Goal: Task Accomplishment & Management: Manage account settings

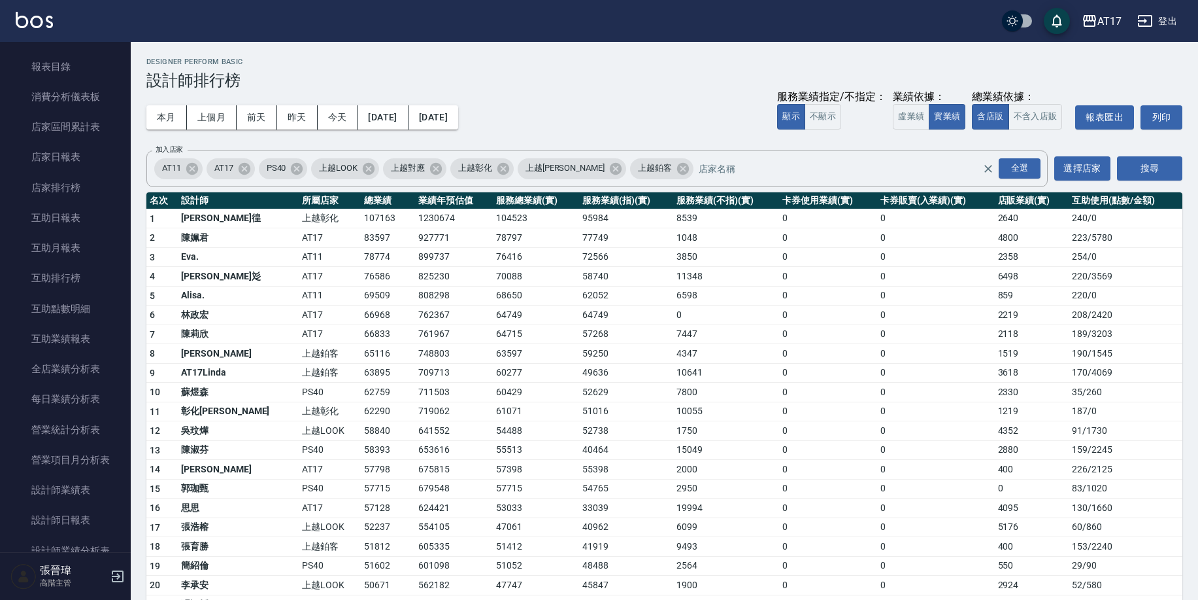
scroll to position [169, 0]
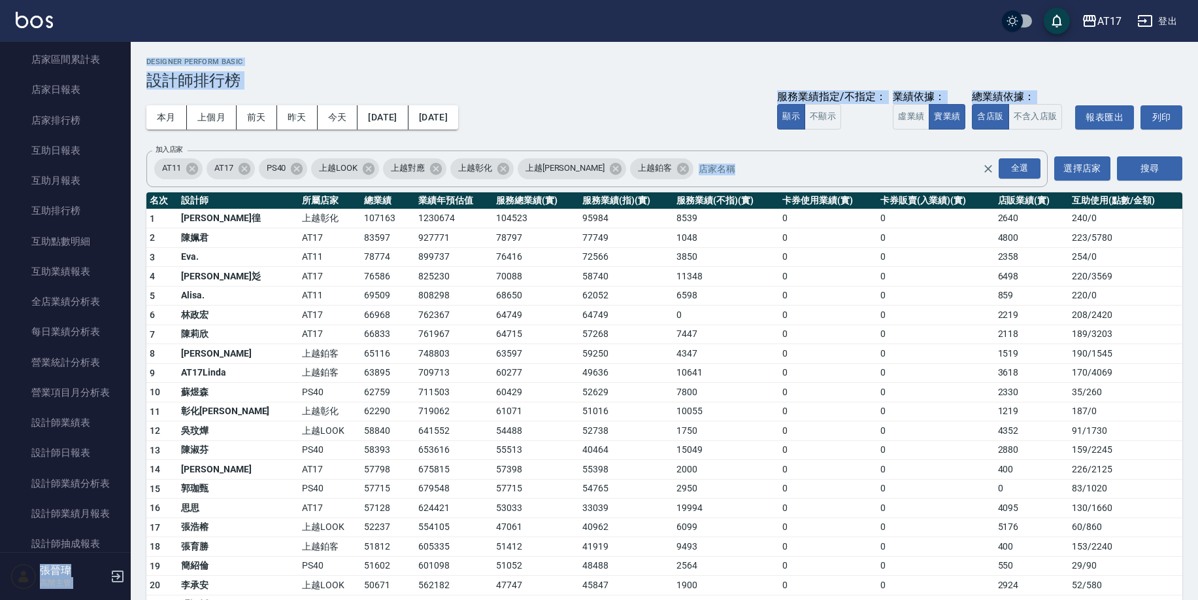
drag, startPoint x: 131, startPoint y: 256, endPoint x: 137, endPoint y: 291, distance: 35.8
click at [126, 312] on div "AT17 登出 櫃檯作業 打帳單 帳單列表 掛單列表 座位開單 營業儀表板 現金收支登錄 高階收支登錄 材料自購登錄 每日結帳 排班表 現場電腦打卡 掃碼打卡…" at bounding box center [599, 487] width 1198 height 975
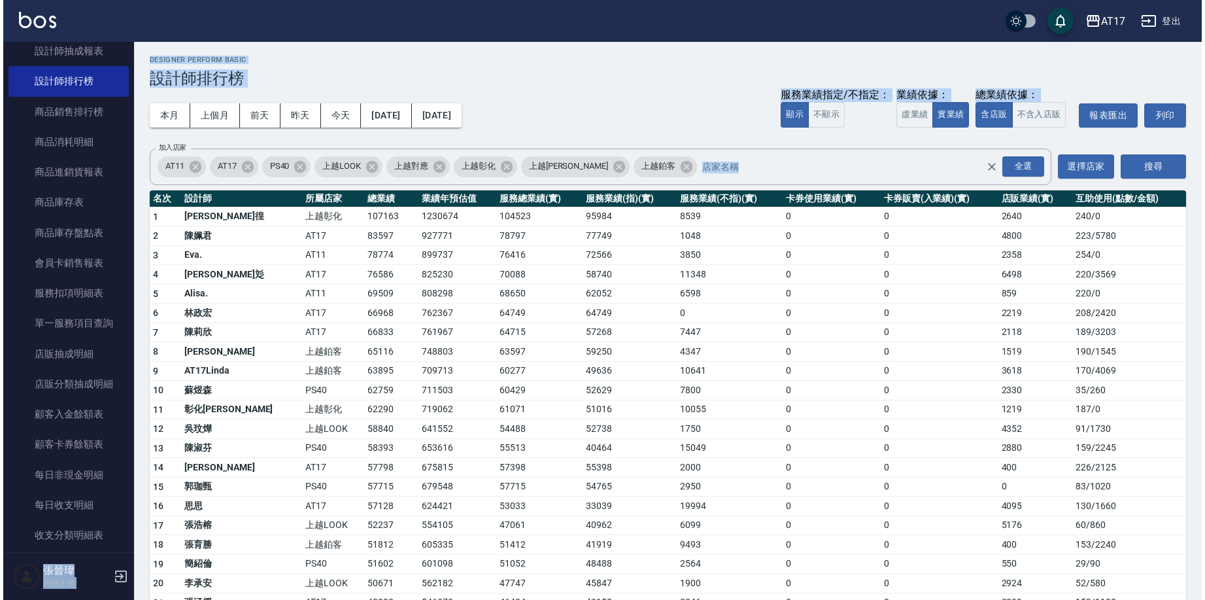
scroll to position [4, 0]
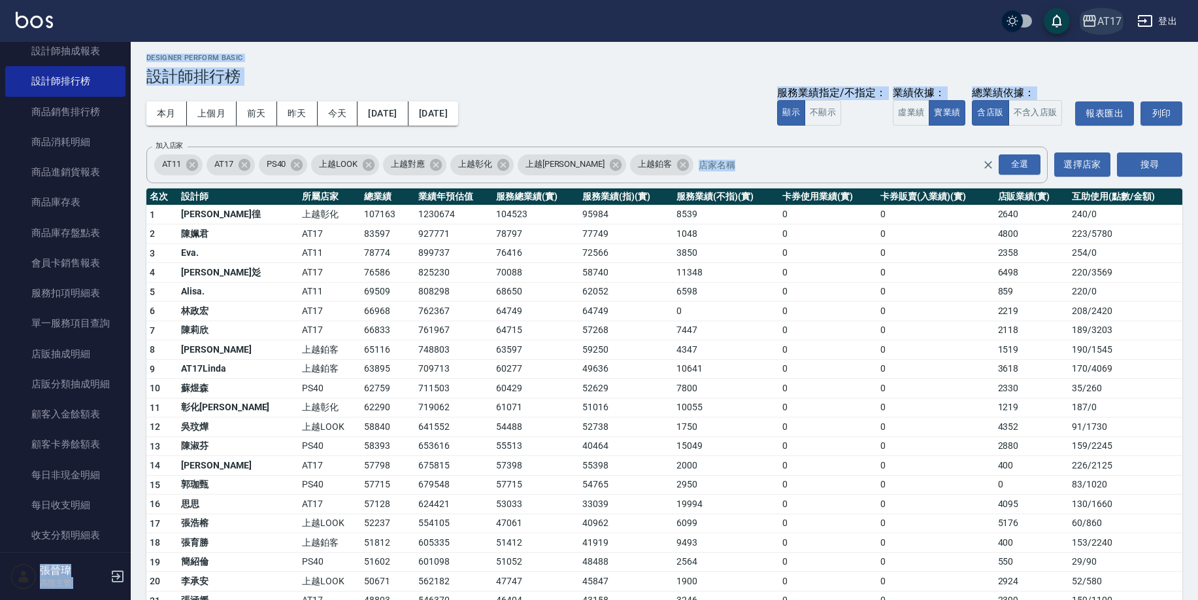
click at [1103, 25] on div "AT17" at bounding box center [1110, 21] width 24 height 16
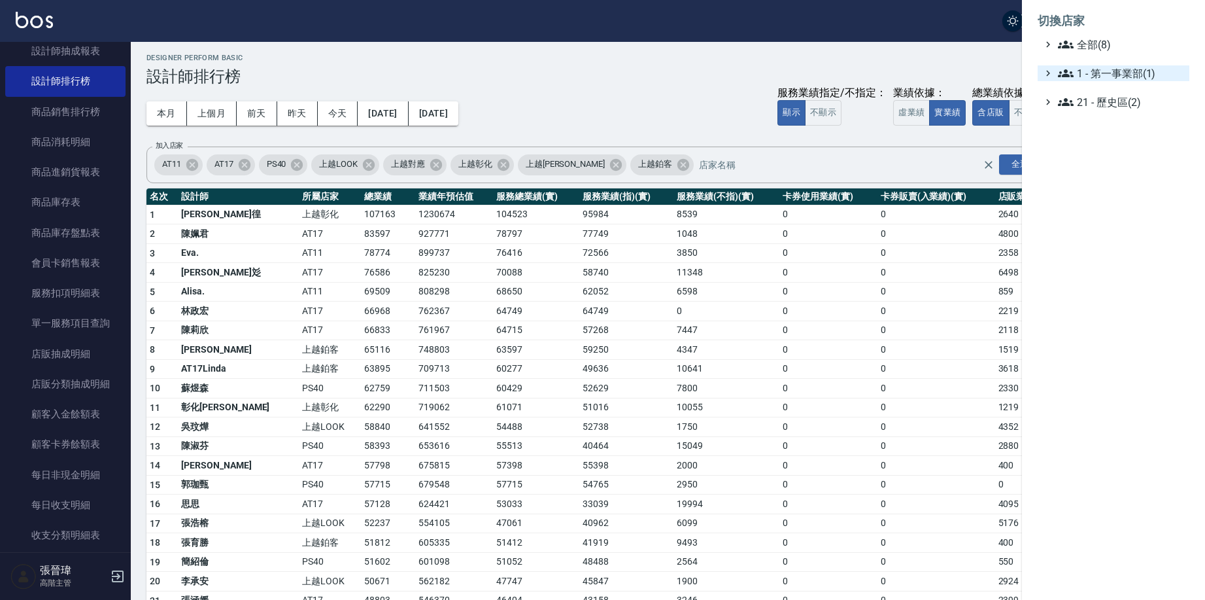
click at [1106, 78] on span "1 - 第一事業部(1)" at bounding box center [1121, 73] width 126 height 16
click at [1102, 82] on span "1.08 - 張晉瑋(6)" at bounding box center [1127, 89] width 113 height 16
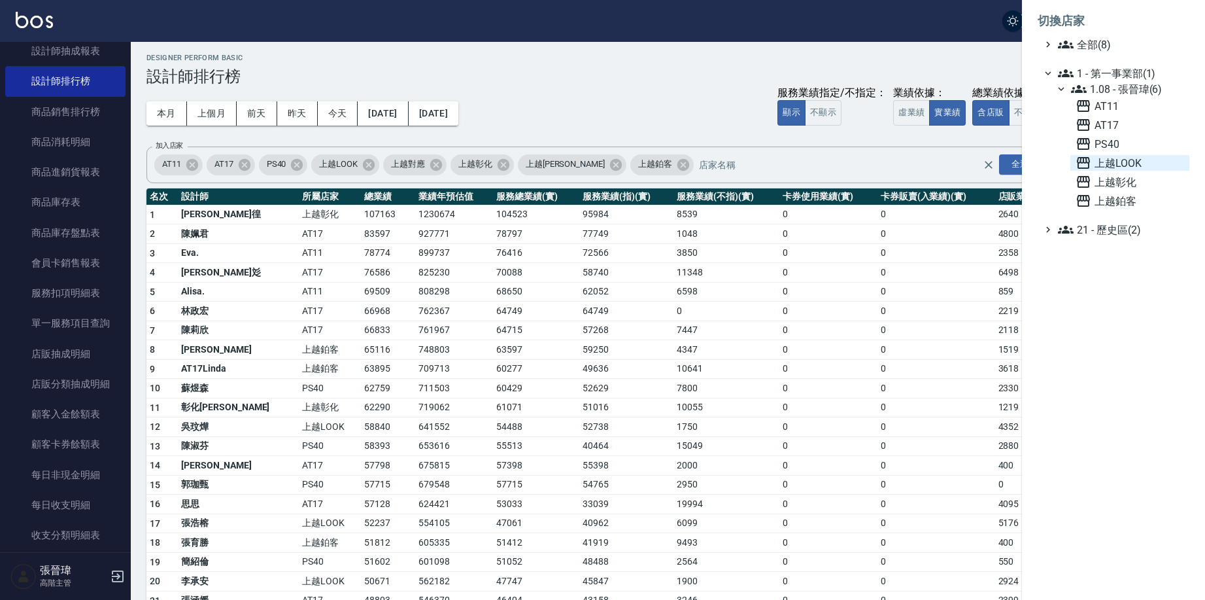
click at [1102, 165] on span "上越LOOK" at bounding box center [1129, 163] width 109 height 16
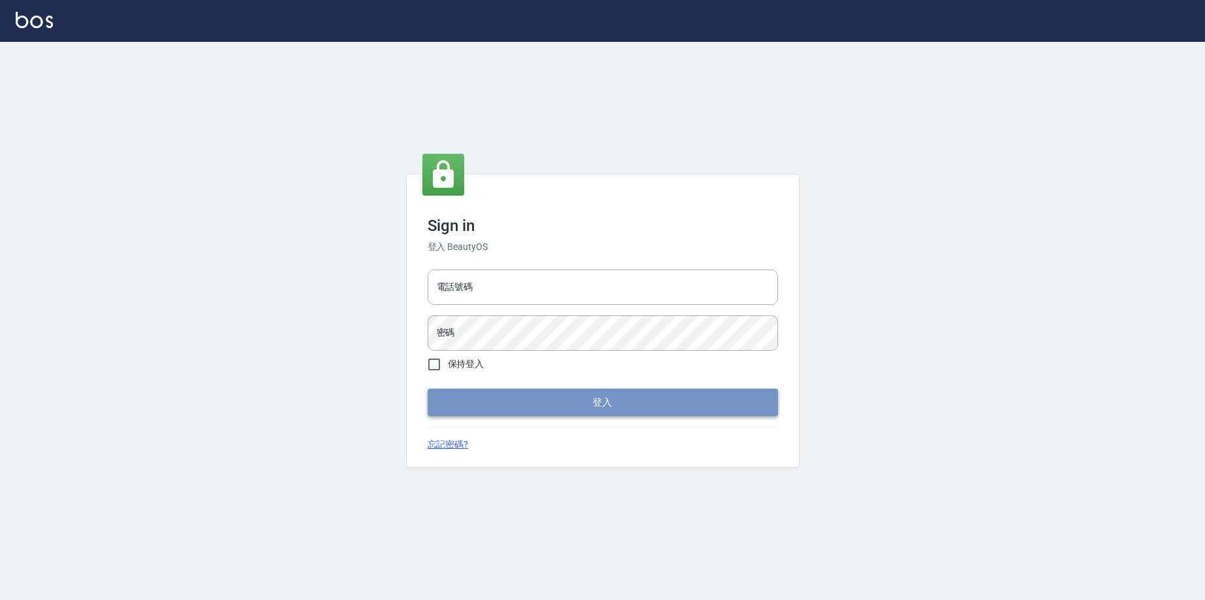
click at [575, 408] on button "登入" at bounding box center [603, 401] width 350 height 27
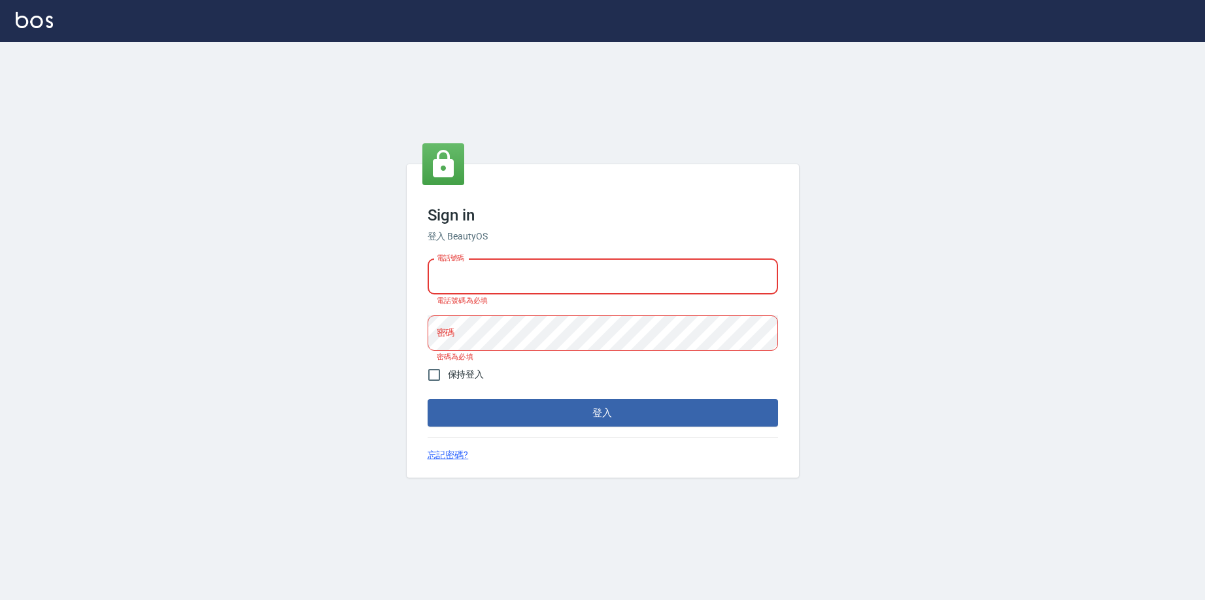
click at [499, 280] on input "電話號碼" at bounding box center [603, 276] width 350 height 35
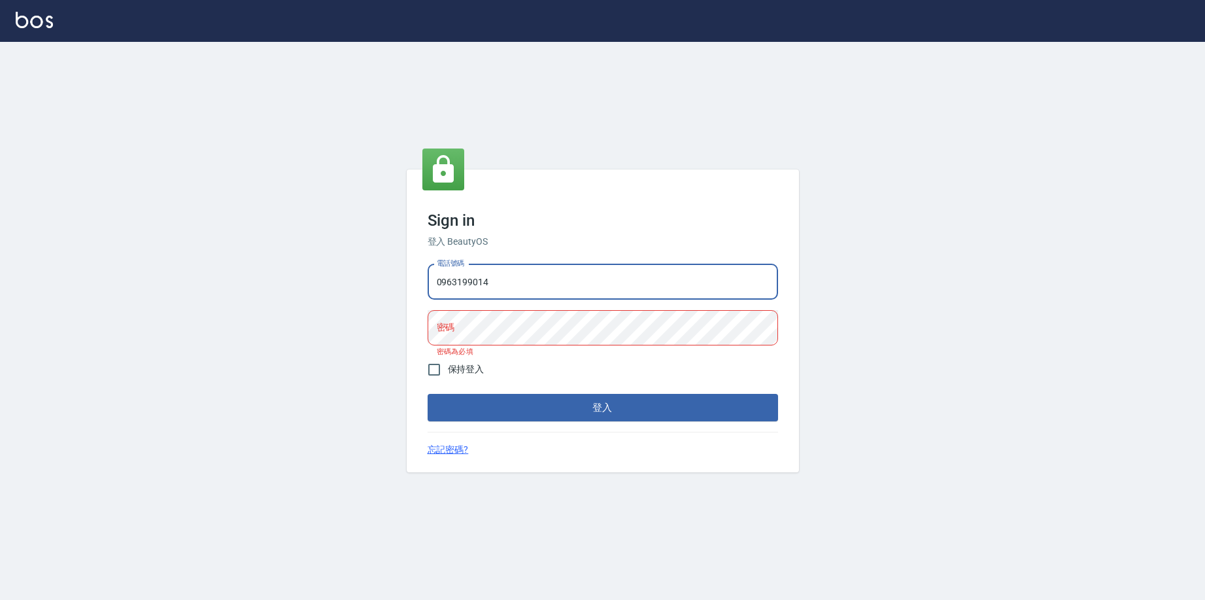
type input "0963199014"
click at [602, 407] on button "登入" at bounding box center [603, 407] width 350 height 27
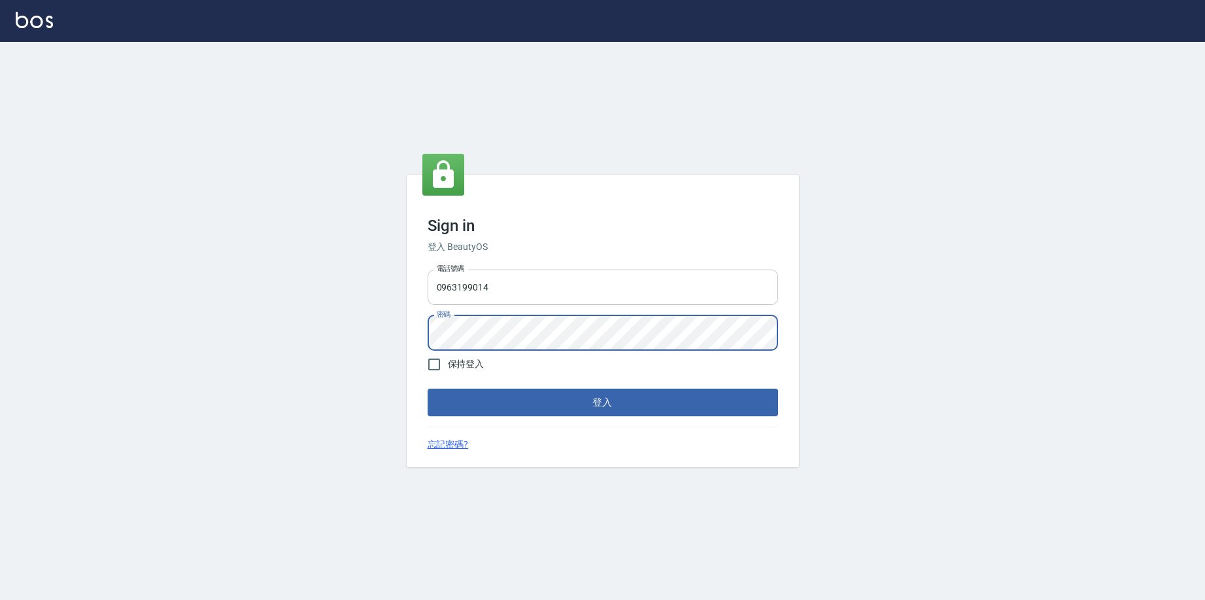
click at [602, 402] on button "登入" at bounding box center [603, 401] width 350 height 27
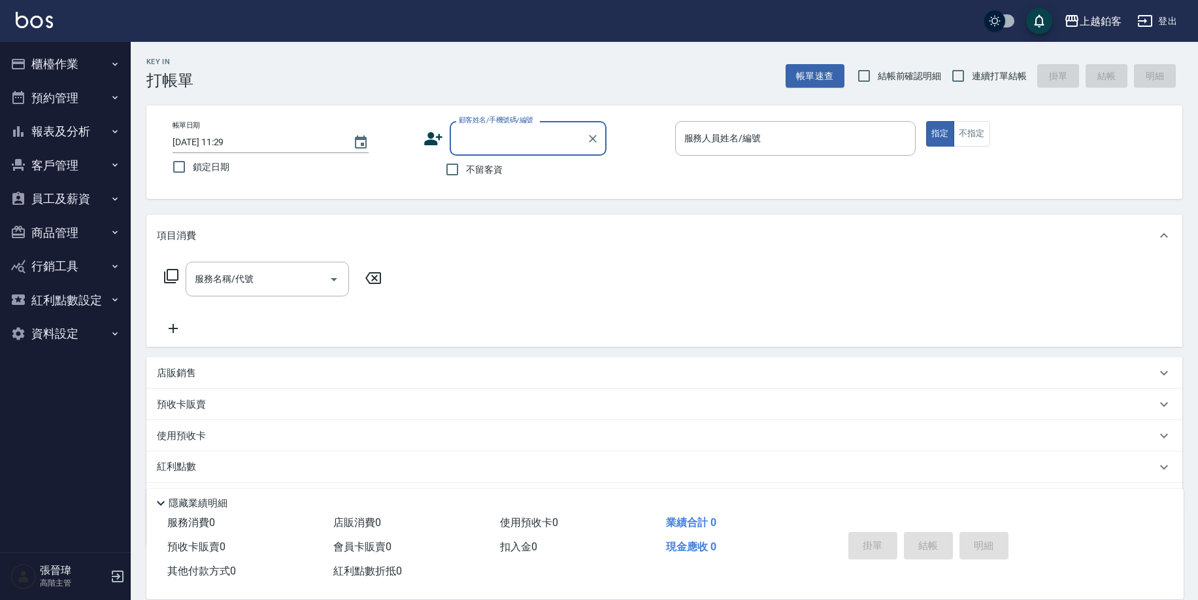
click at [73, 199] on button "員工及薪資" at bounding box center [65, 199] width 120 height 34
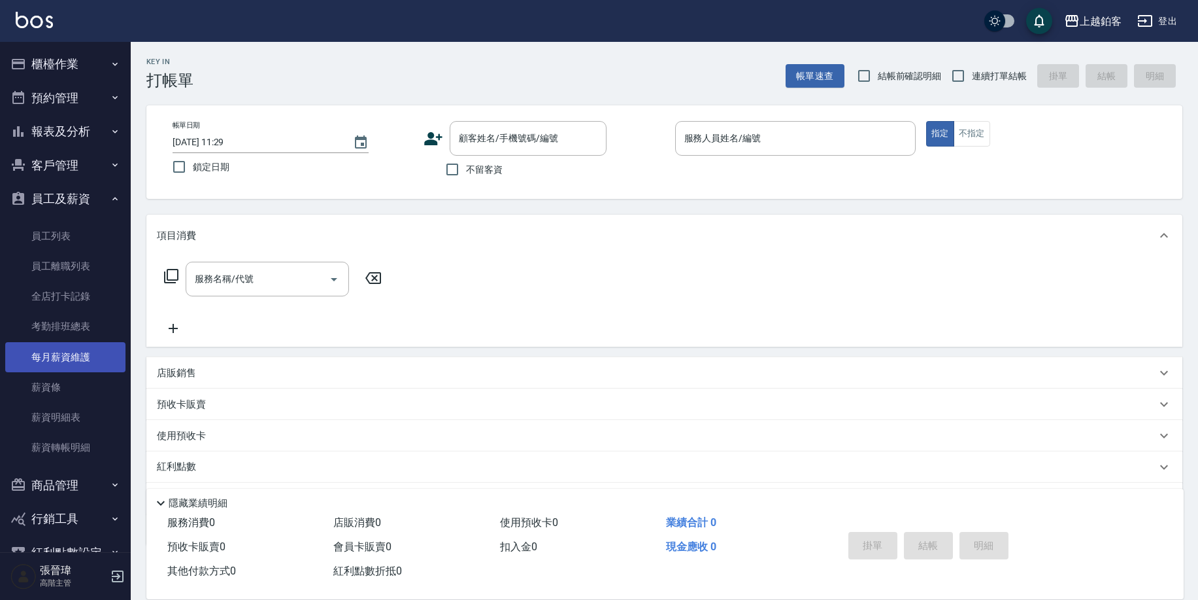
click at [90, 345] on link "每月薪資維護" at bounding box center [65, 357] width 120 height 30
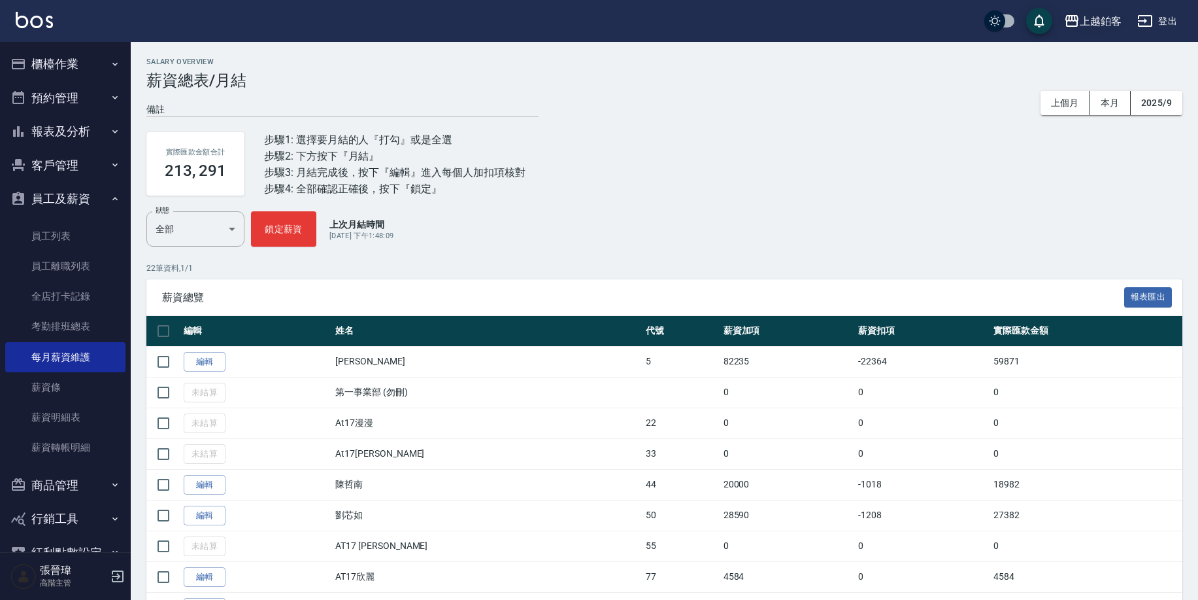
click at [1085, 24] on div "上越鉑客" at bounding box center [1101, 21] width 42 height 16
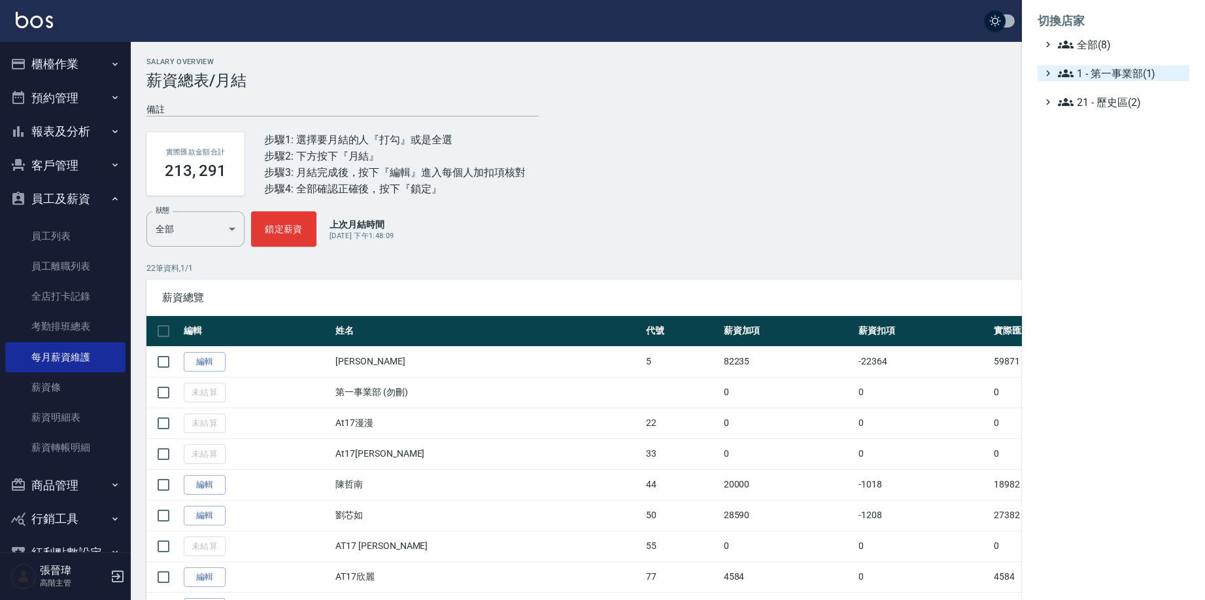
click at [1089, 69] on span "1 - 第一事業部(1)" at bounding box center [1121, 73] width 126 height 16
click at [1097, 92] on span "1.08 - 張晉瑋(6)" at bounding box center [1127, 89] width 113 height 16
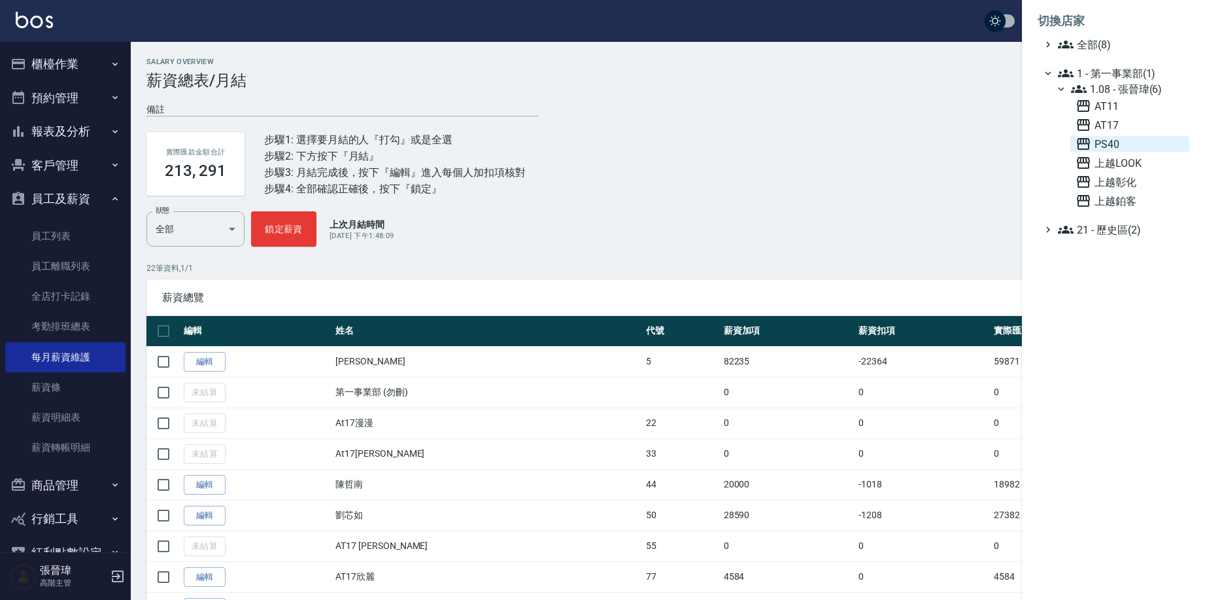
click at [1098, 141] on span "PS40" at bounding box center [1129, 144] width 109 height 16
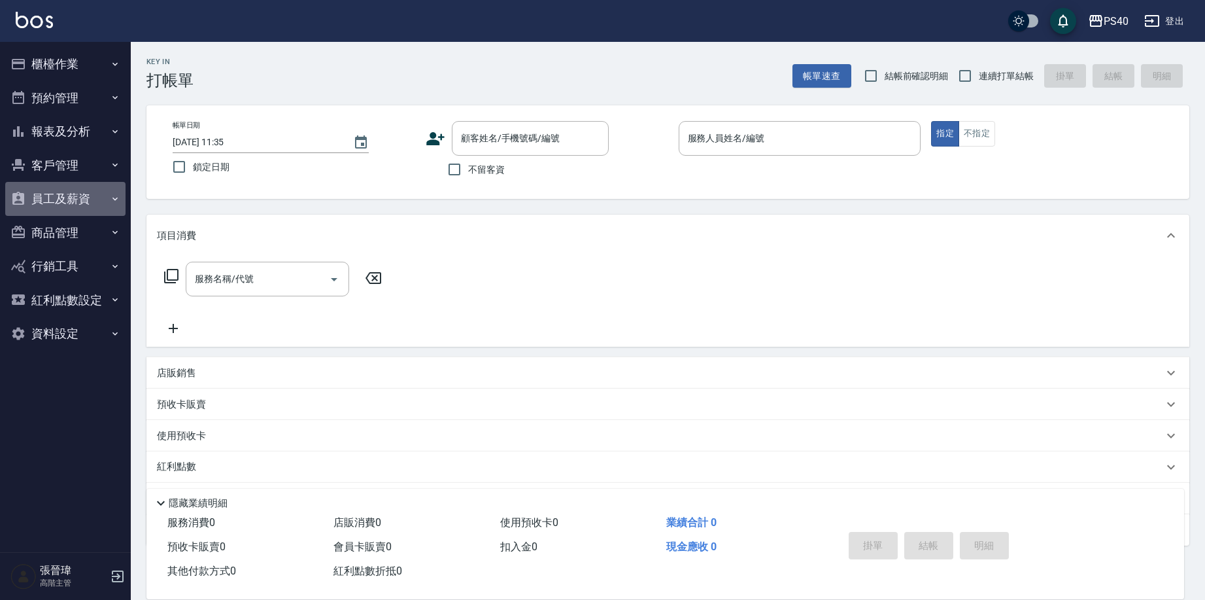
click at [88, 201] on button "員工及薪資" at bounding box center [65, 199] width 120 height 34
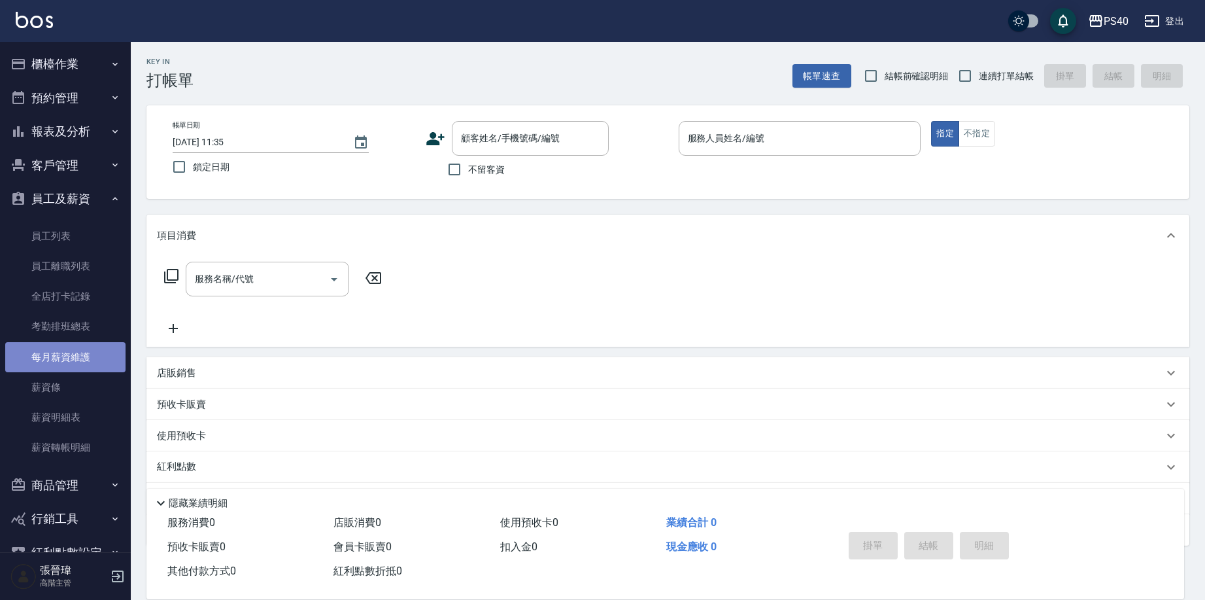
click at [71, 344] on link "每月薪資維護" at bounding box center [65, 357] width 120 height 30
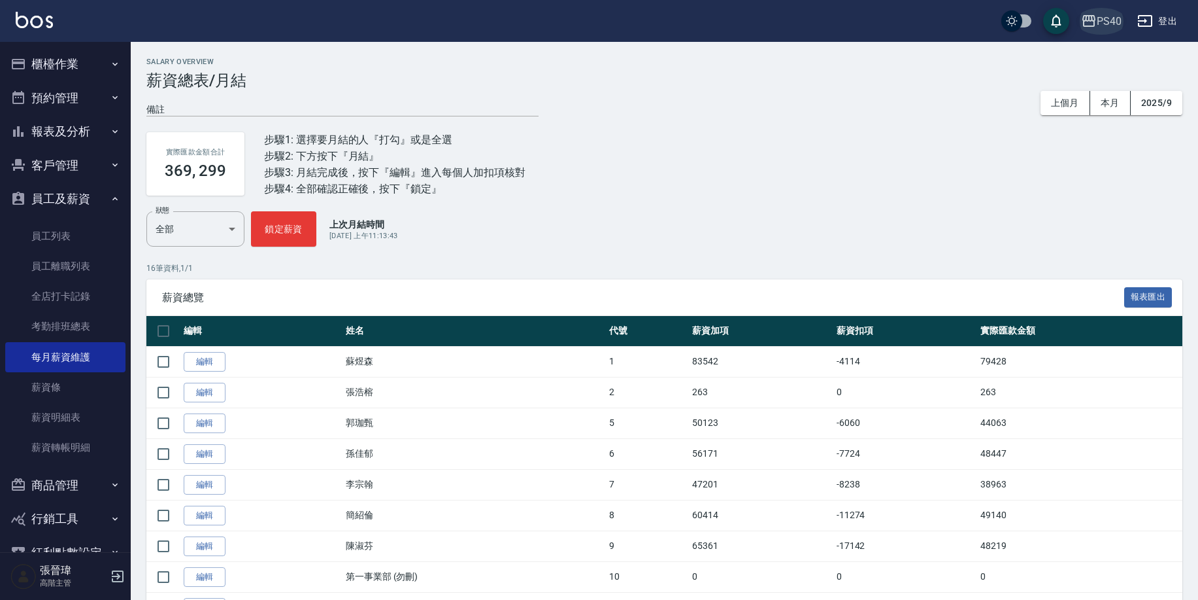
click at [1111, 15] on div "PS40" at bounding box center [1109, 21] width 25 height 16
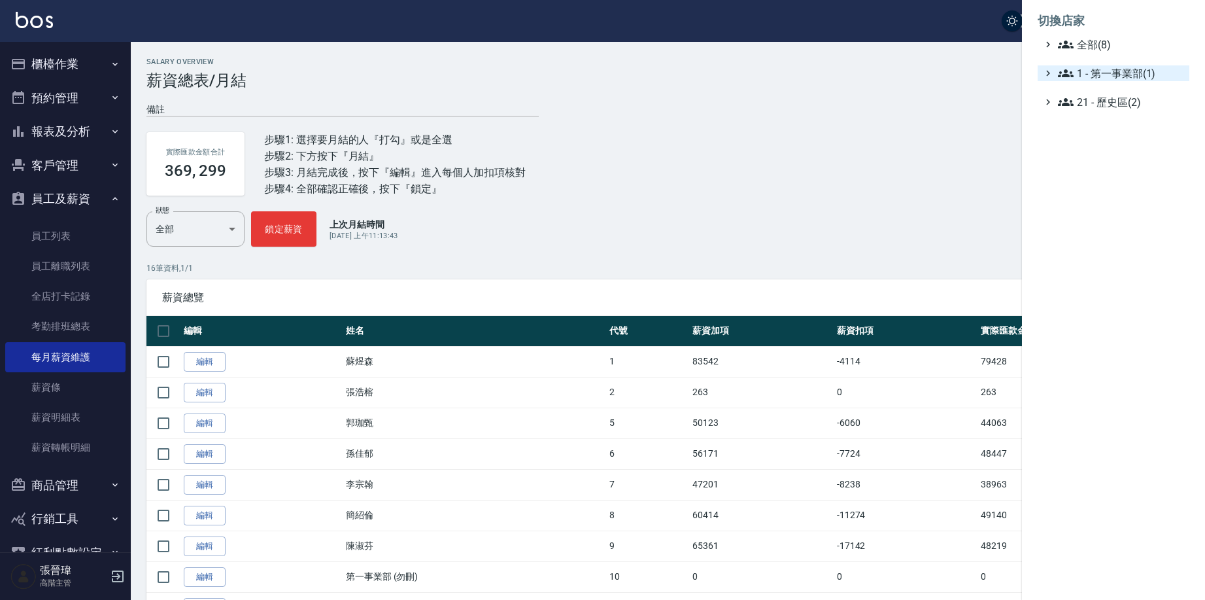
click at [1087, 67] on span "1 - 第一事業部(1)" at bounding box center [1121, 73] width 126 height 16
click at [1108, 83] on span "1.08 - 張晉瑋(6)" at bounding box center [1127, 89] width 113 height 16
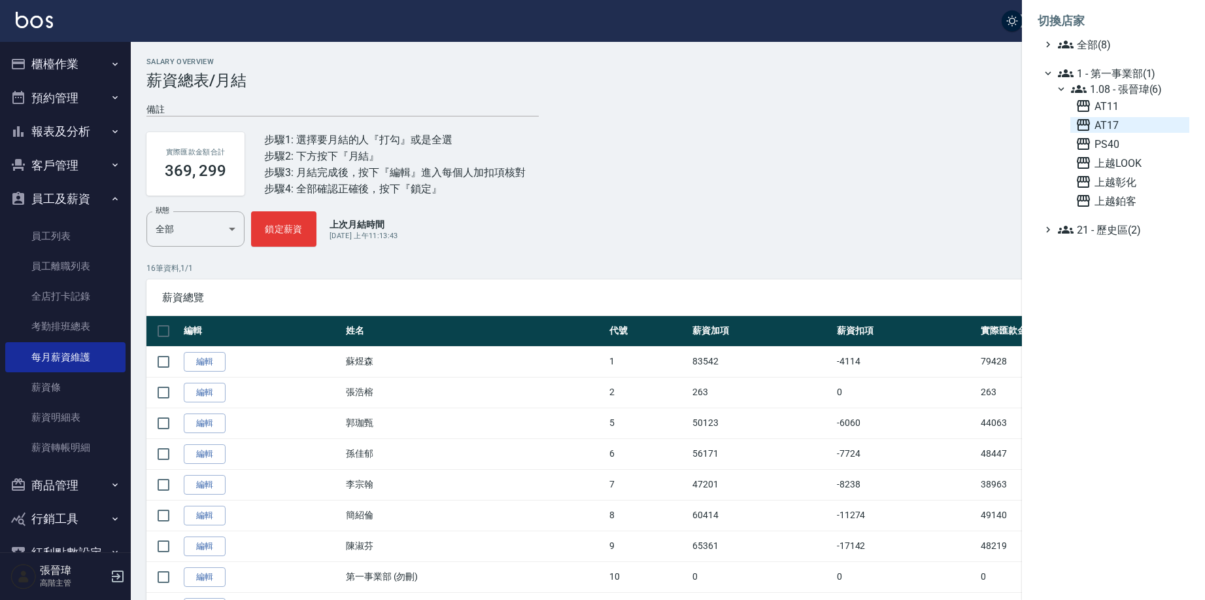
click at [1120, 123] on span "AT17" at bounding box center [1129, 125] width 109 height 16
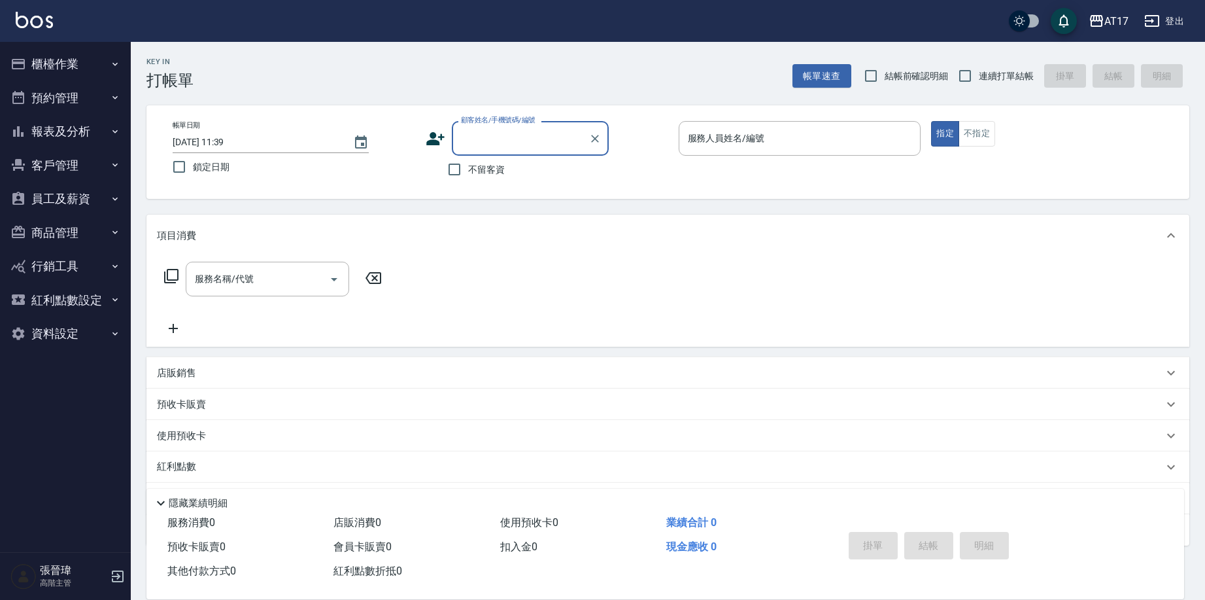
click at [71, 199] on button "員工及薪資" at bounding box center [65, 199] width 120 height 34
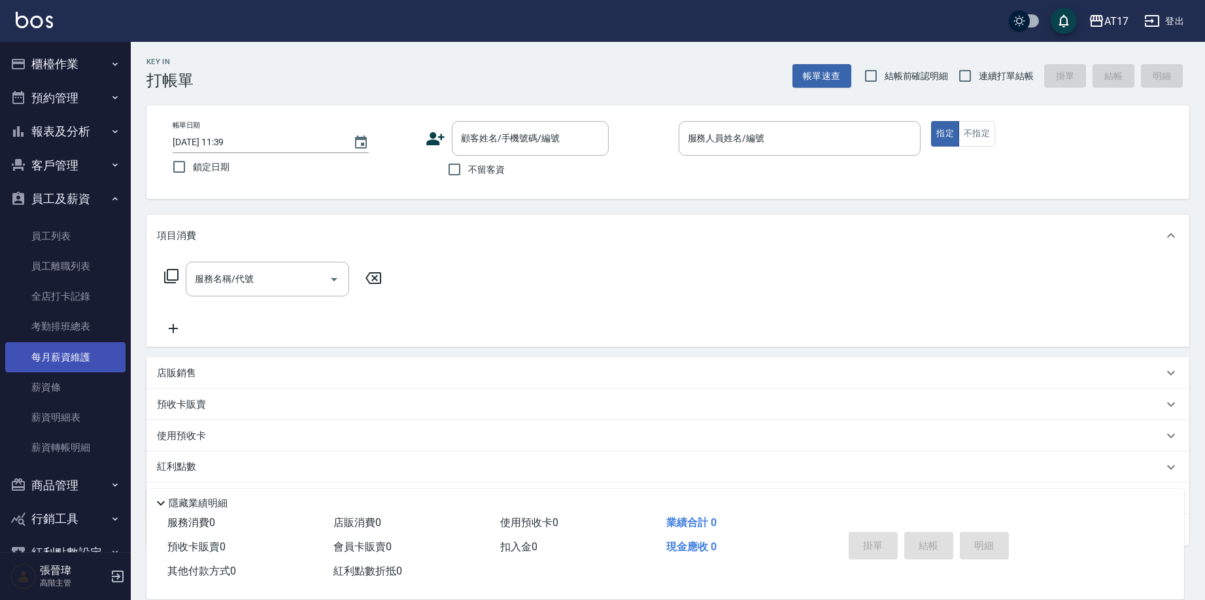
scroll to position [3, 0]
click at [77, 353] on link "每月薪資維護" at bounding box center [65, 354] width 120 height 30
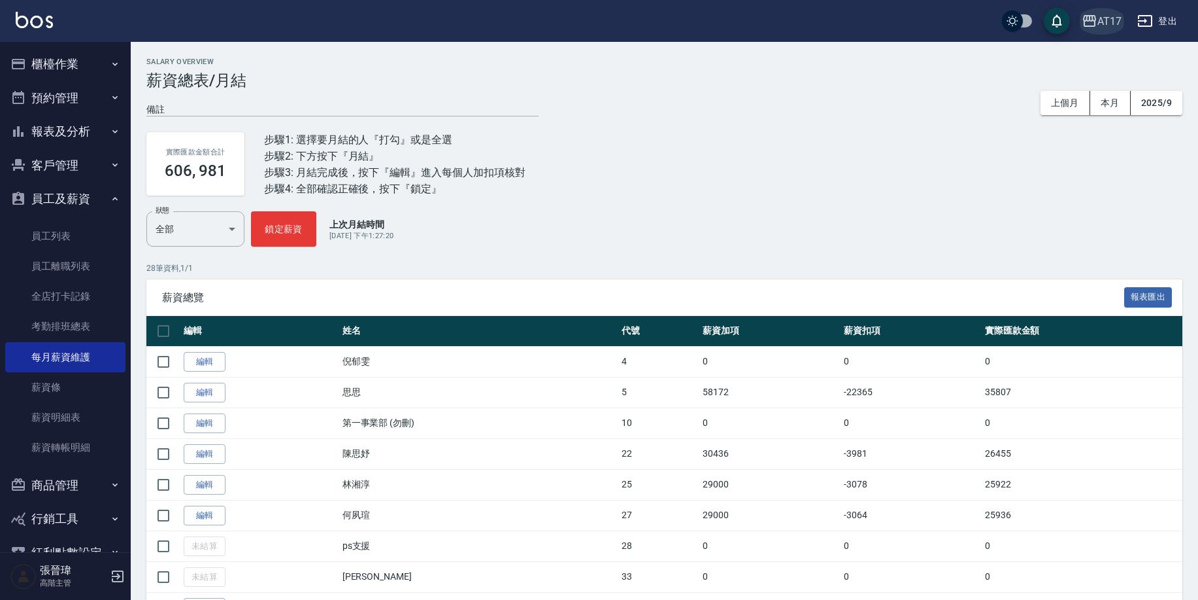
click at [1102, 20] on div "AT17" at bounding box center [1110, 21] width 24 height 16
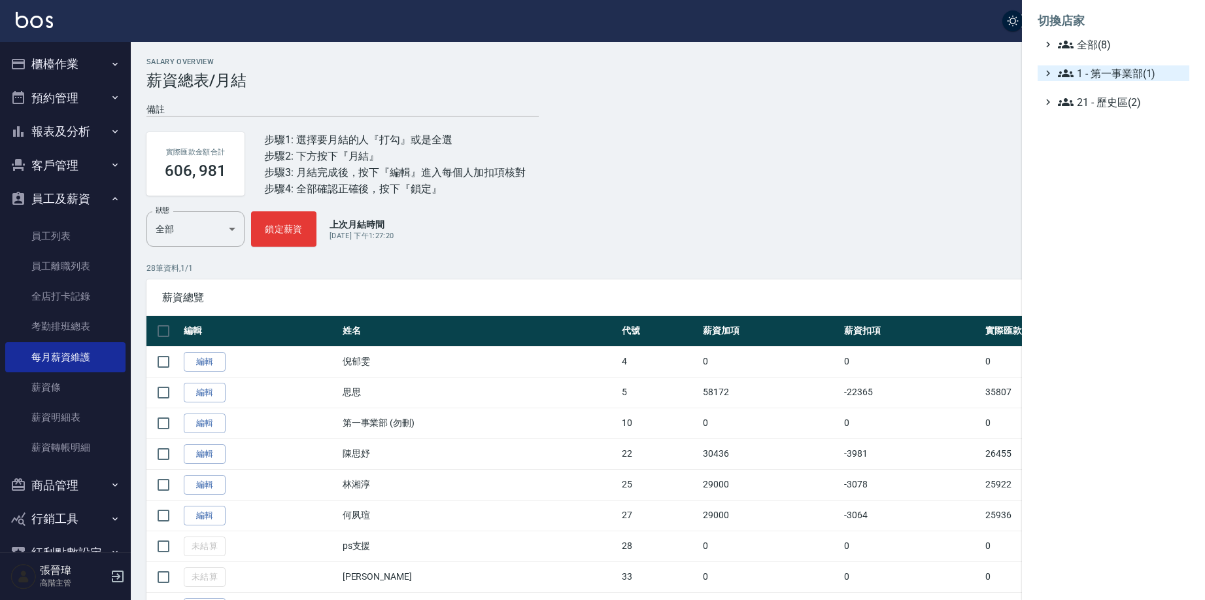
click at [1091, 75] on span "1 - 第一事業部(1)" at bounding box center [1121, 73] width 126 height 16
click at [1094, 86] on span "1.08 - 張晉瑋(6)" at bounding box center [1127, 89] width 113 height 16
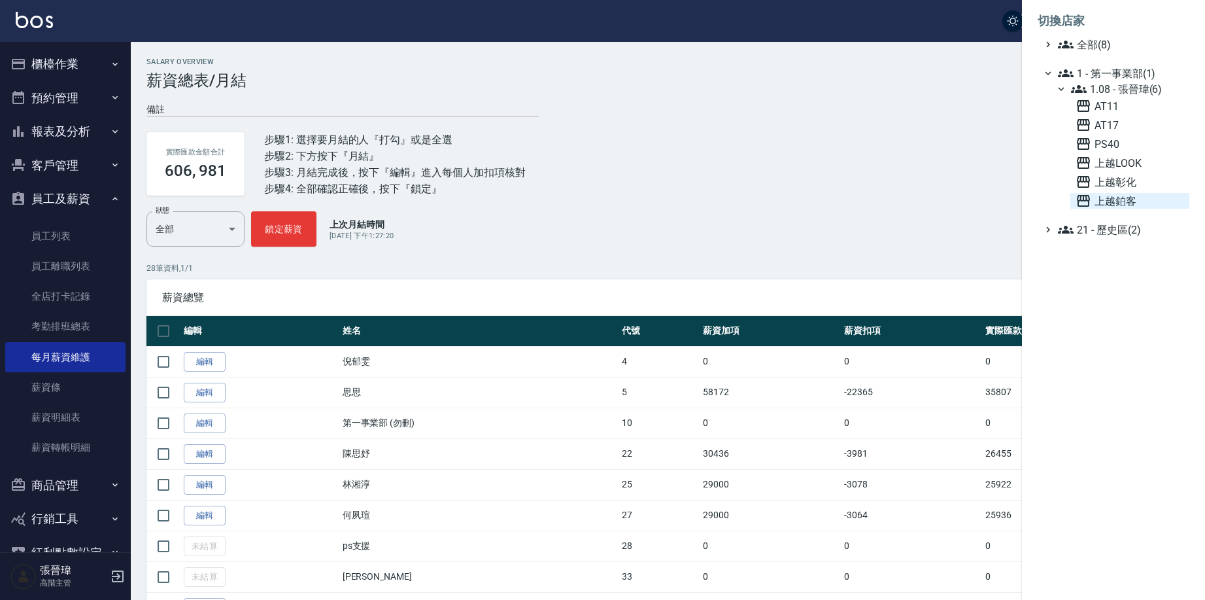
click at [1117, 195] on span "上越鉑客" at bounding box center [1129, 201] width 109 height 16
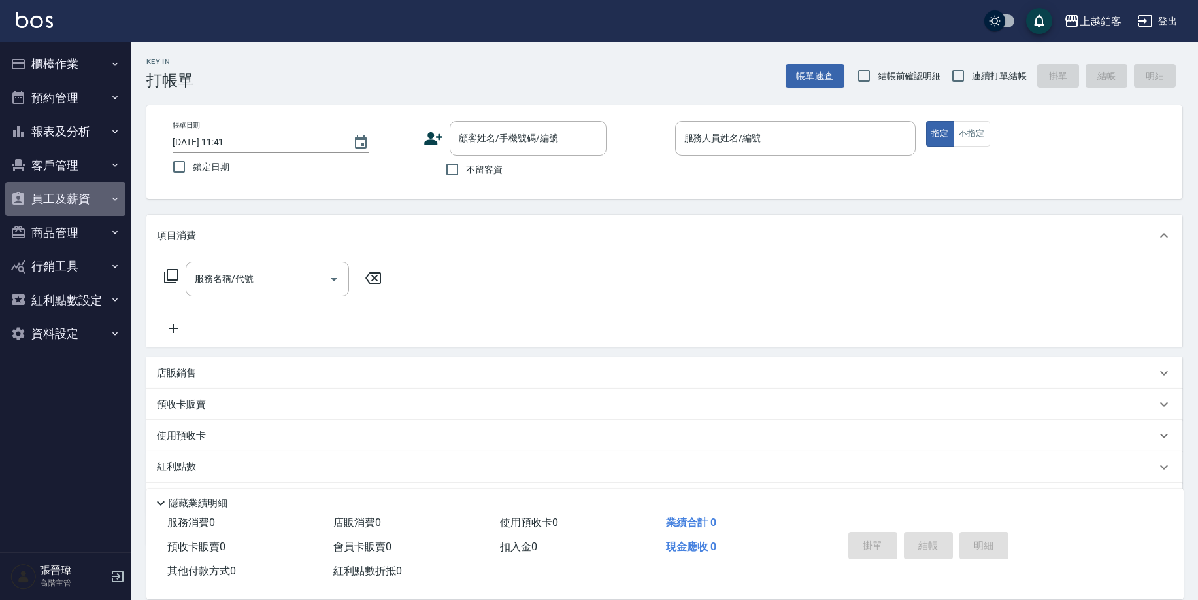
click at [84, 199] on button "員工及薪資" at bounding box center [65, 199] width 120 height 34
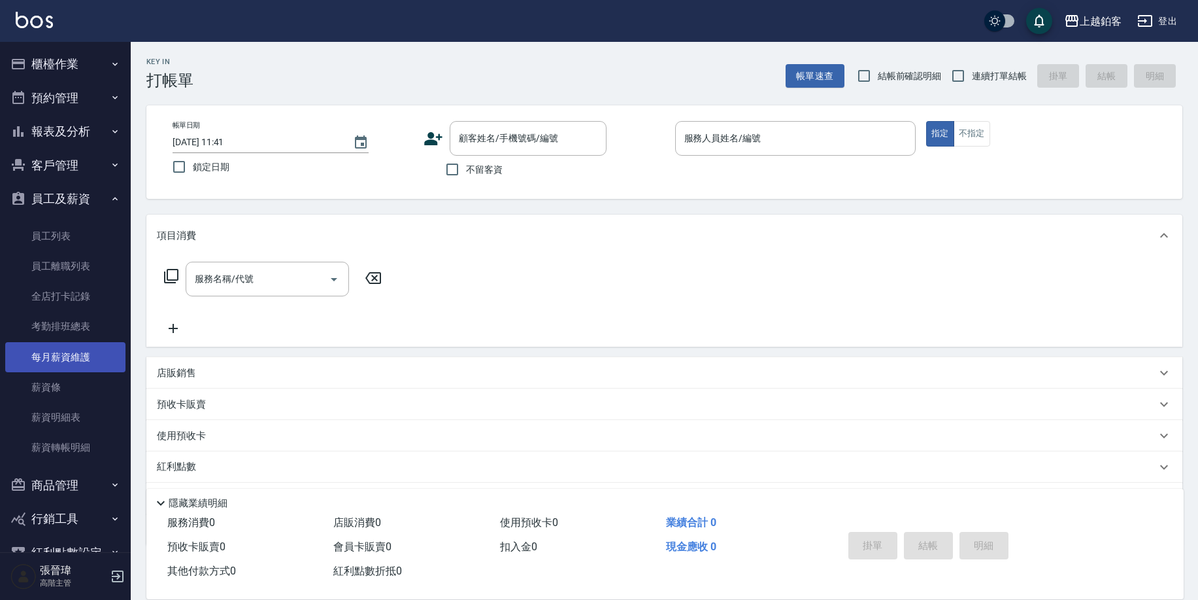
click at [92, 345] on link "每月薪資維護" at bounding box center [65, 357] width 120 height 30
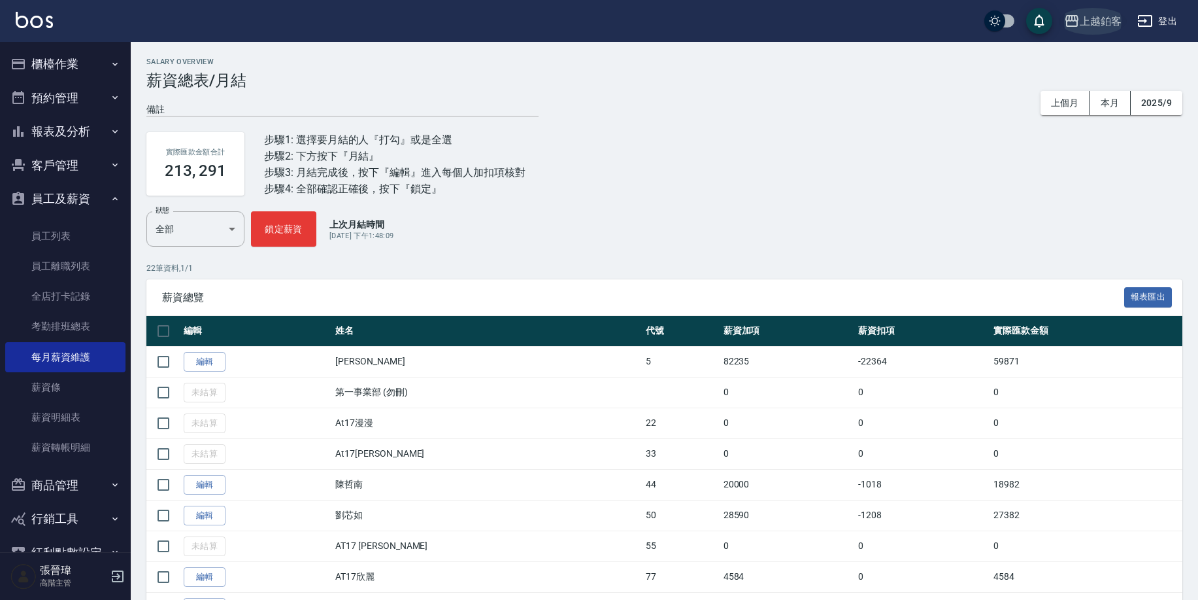
click at [1094, 31] on button "上越鉑客" at bounding box center [1093, 21] width 68 height 27
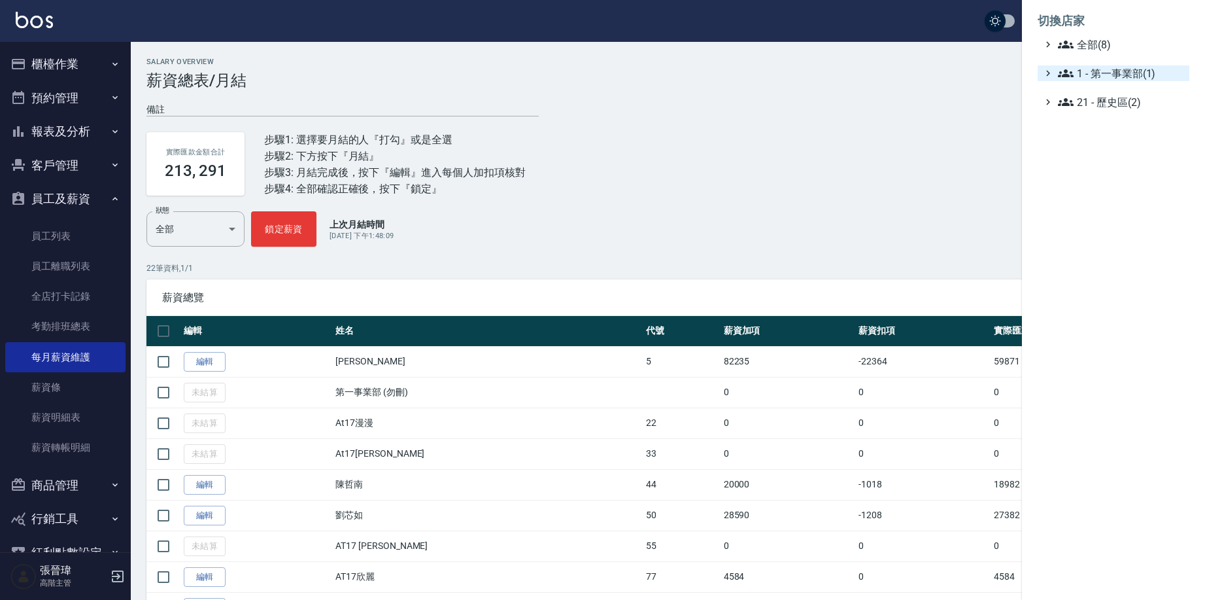
click at [1103, 71] on span "1 - 第一事業部(1)" at bounding box center [1121, 73] width 126 height 16
click at [1098, 84] on span "1.08 - 張晉瑋(6)" at bounding box center [1127, 89] width 113 height 16
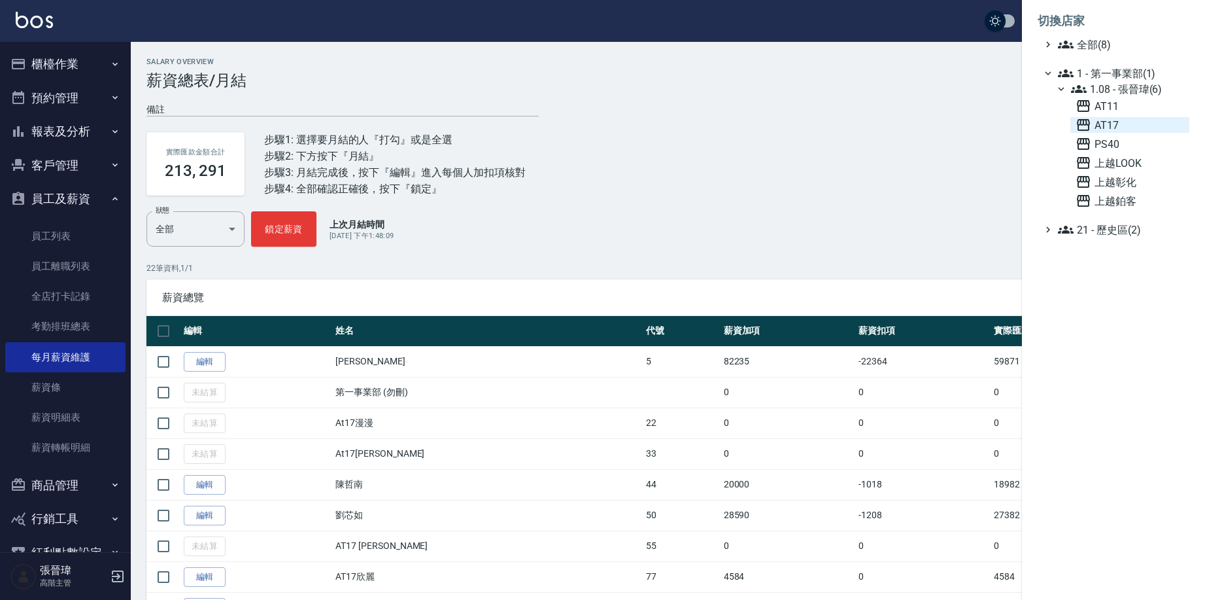
click at [1106, 129] on span "AT17" at bounding box center [1129, 125] width 109 height 16
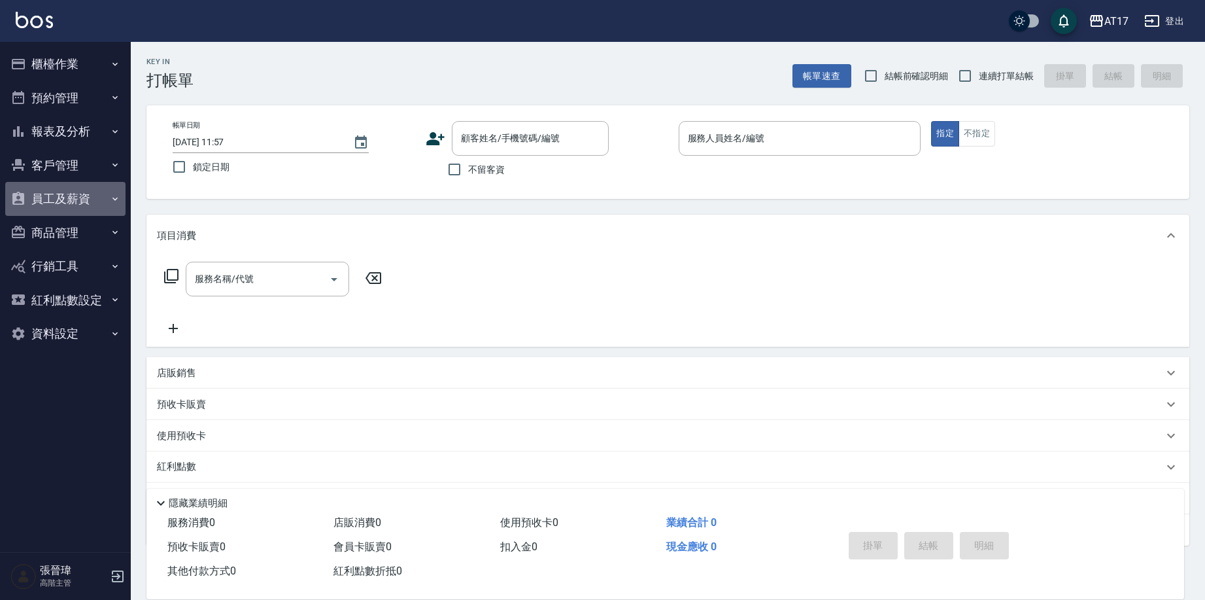
click at [61, 192] on button "員工及薪資" at bounding box center [65, 199] width 120 height 34
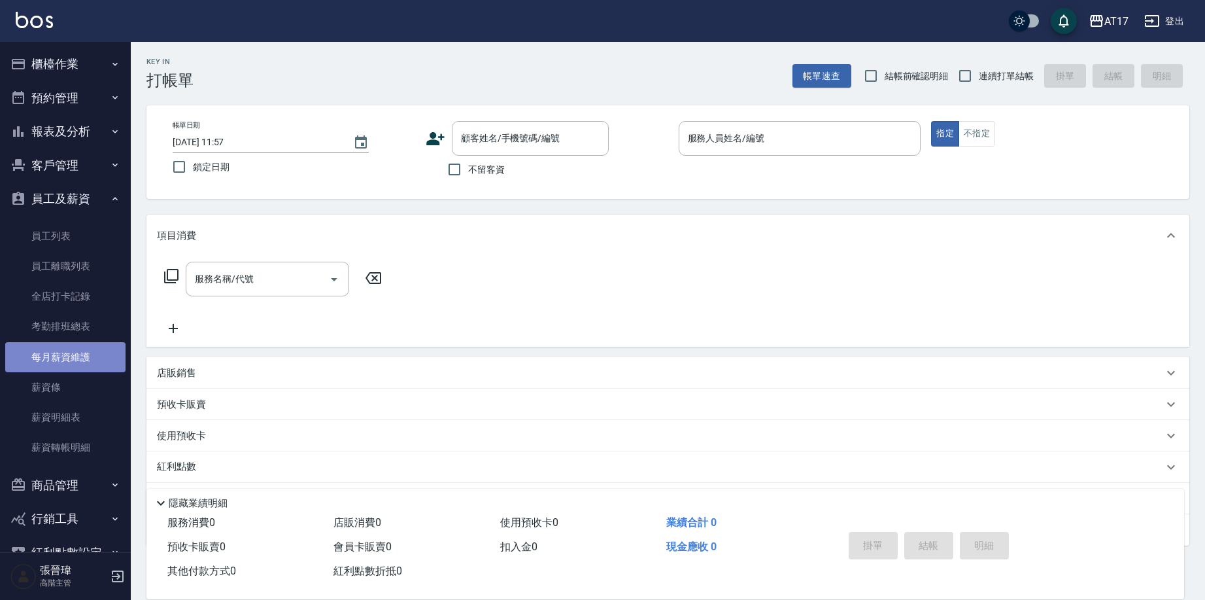
click at [79, 350] on link "每月薪資維護" at bounding box center [65, 357] width 120 height 30
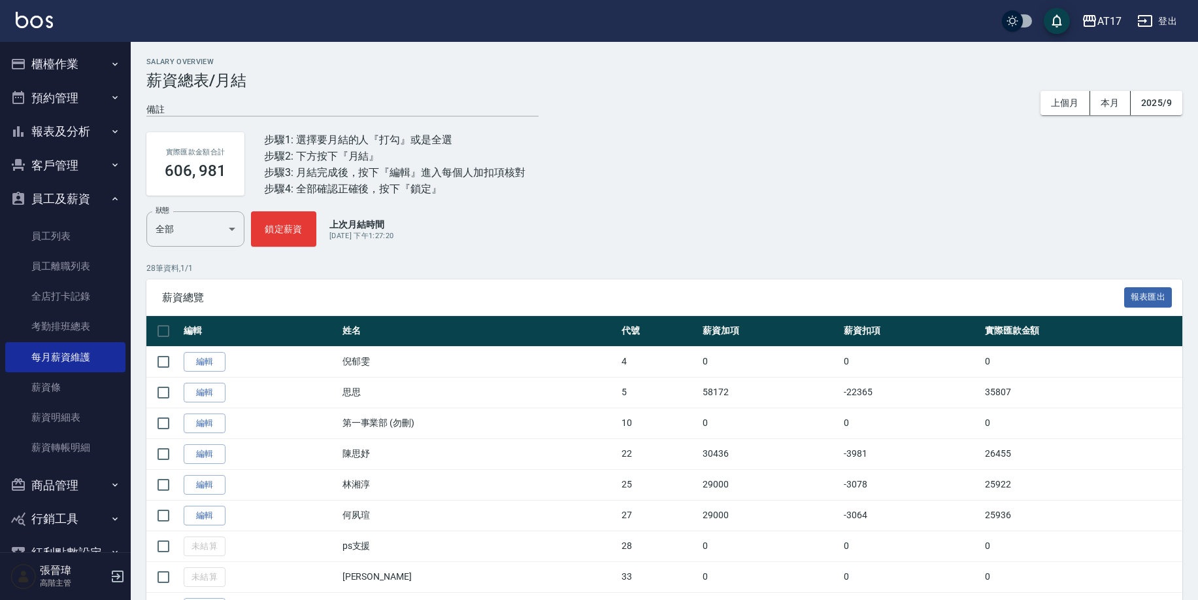
scroll to position [62, 0]
